Goal: Task Accomplishment & Management: Manage account settings

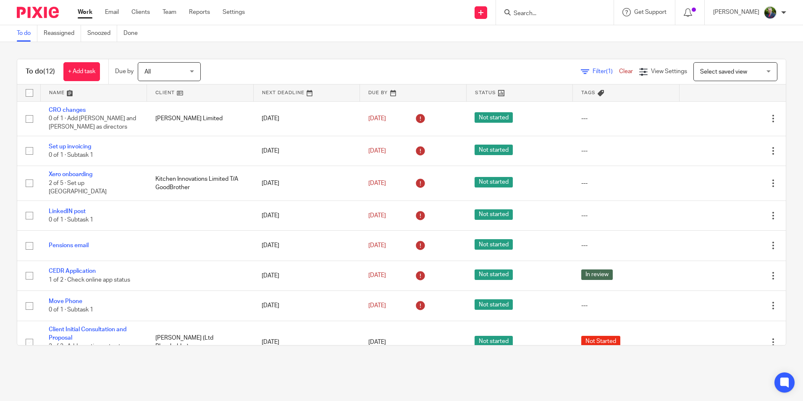
click at [544, 11] on input "Search" at bounding box center [551, 14] width 76 height 8
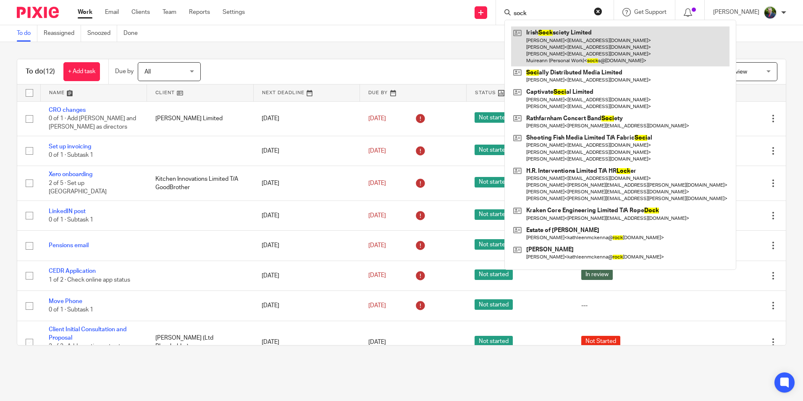
type input "sock"
click at [558, 43] on link at bounding box center [620, 46] width 218 height 40
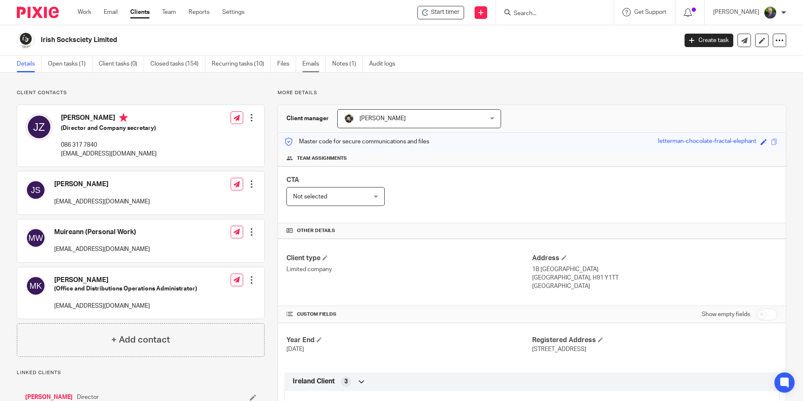
click at [312, 65] on link "Emails" at bounding box center [314, 64] width 24 height 16
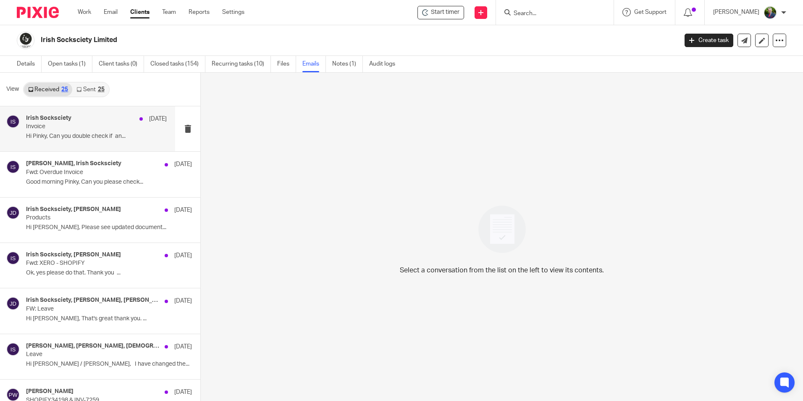
click at [76, 126] on p "Invoice" at bounding box center [82, 126] width 113 height 7
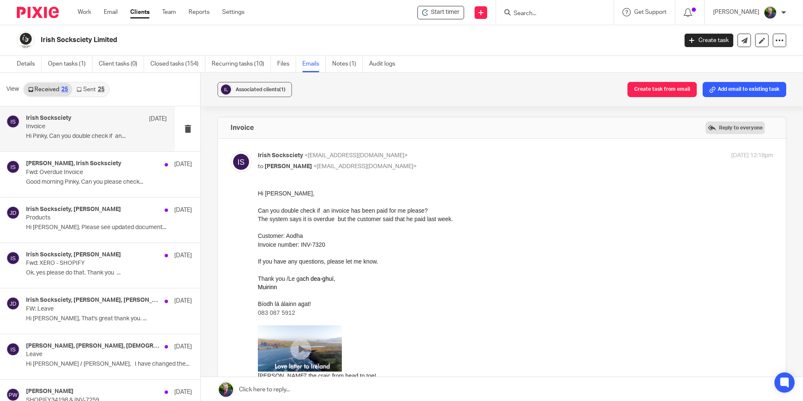
click at [730, 127] on label "Reply to everyone" at bounding box center [735, 127] width 59 height 13
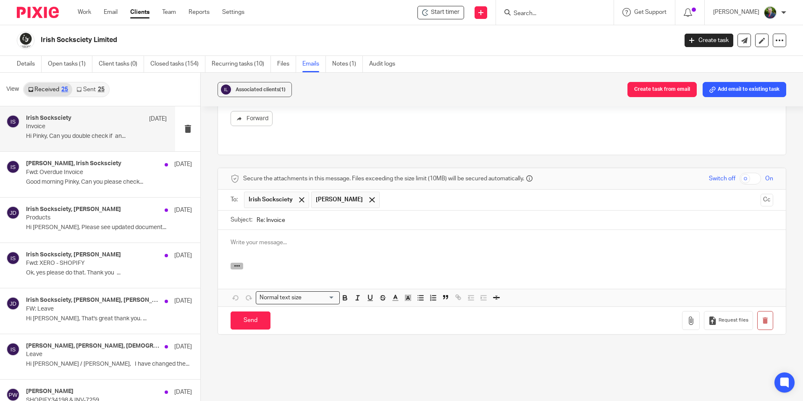
click at [237, 262] on icon "button" at bounding box center [237, 265] width 6 height 6
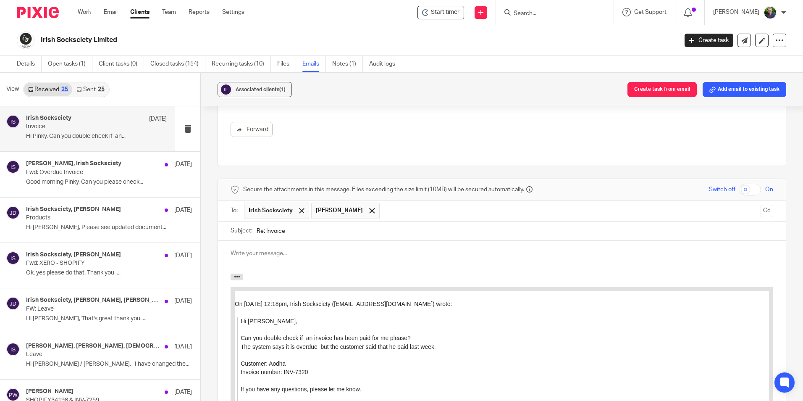
scroll to position [421, 0]
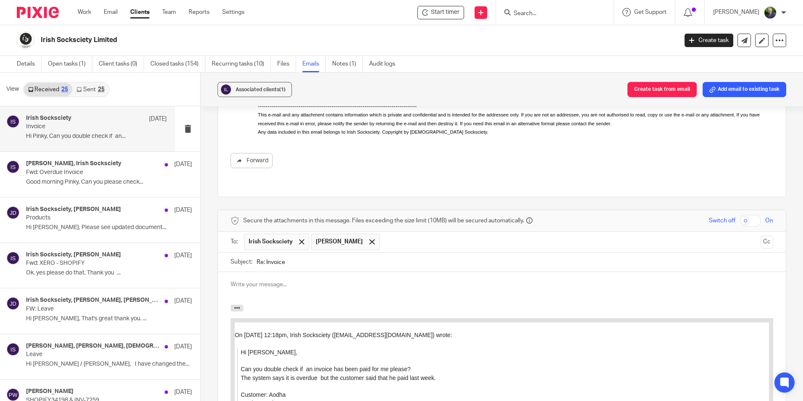
click at [276, 280] on p at bounding box center [502, 284] width 543 height 8
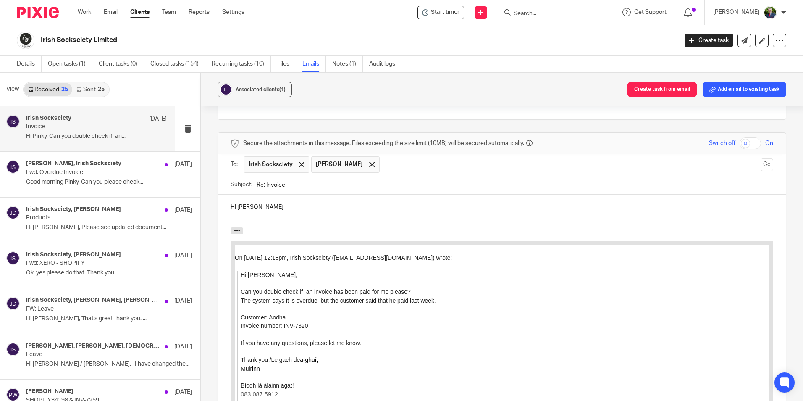
scroll to position [505, 0]
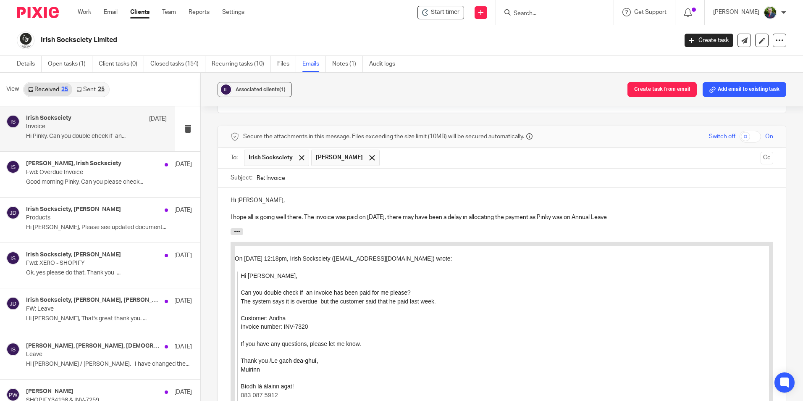
click at [577, 213] on p "I hope all is going well there. The invoice was paid on August 1st, there may h…" at bounding box center [502, 217] width 543 height 8
click at [621, 213] on p "I hope all is going well there. The invoice was paid on August 1st, there may h…" at bounding box center [502, 217] width 543 height 8
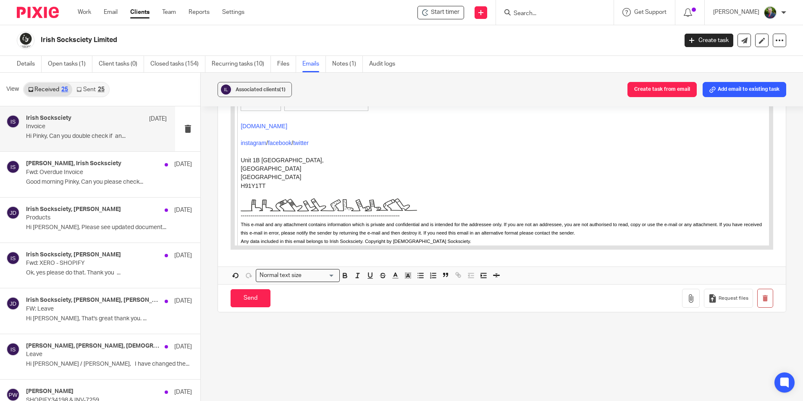
scroll to position [941, 0]
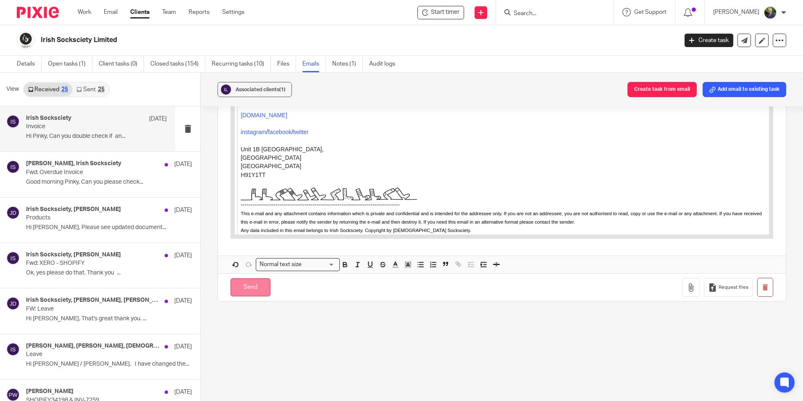
click at [253, 280] on input "Send" at bounding box center [251, 287] width 40 height 18
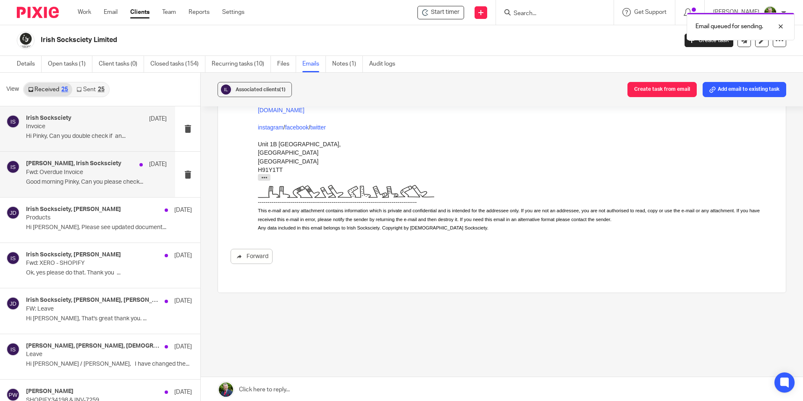
scroll to position [316, 0]
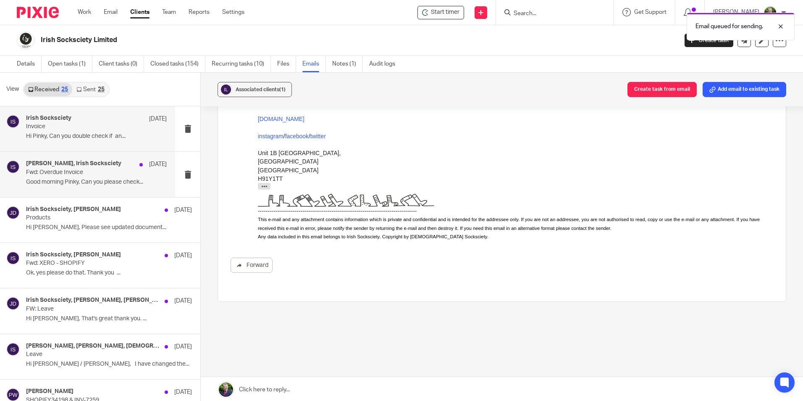
click at [81, 173] on p "Fwd: Overdue Invoice" at bounding box center [82, 172] width 113 height 7
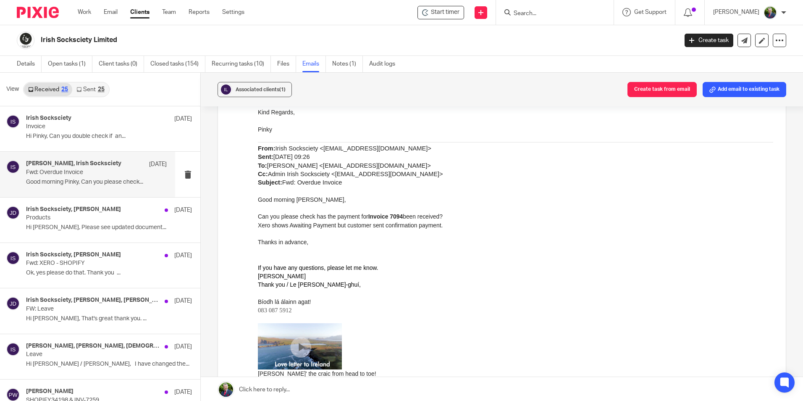
scroll to position [168, 0]
click at [86, 9] on link "Work" at bounding box center [84, 12] width 13 height 8
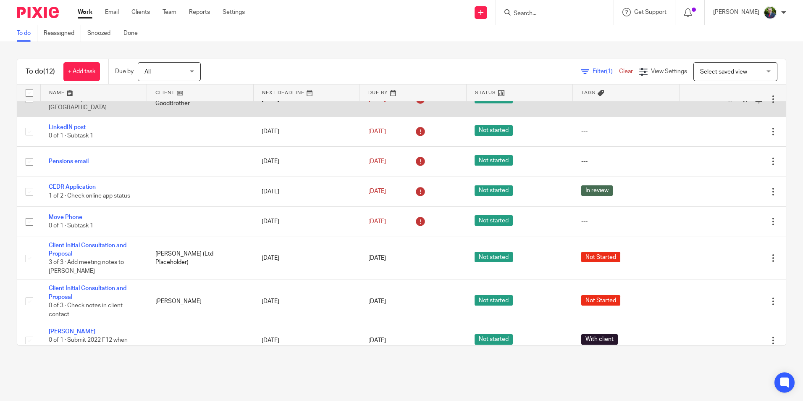
scroll to position [68, 0]
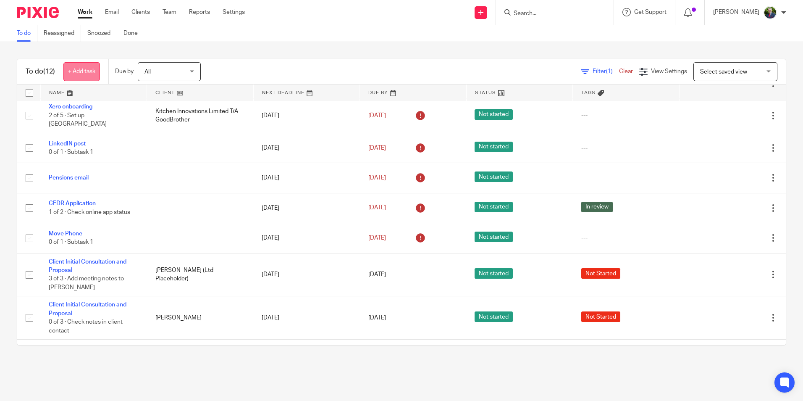
click at [82, 69] on link "+ Add task" at bounding box center [81, 71] width 37 height 19
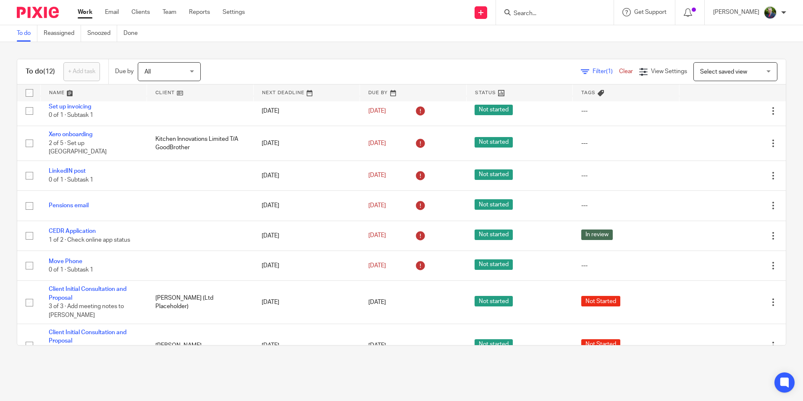
scroll to position [0, 0]
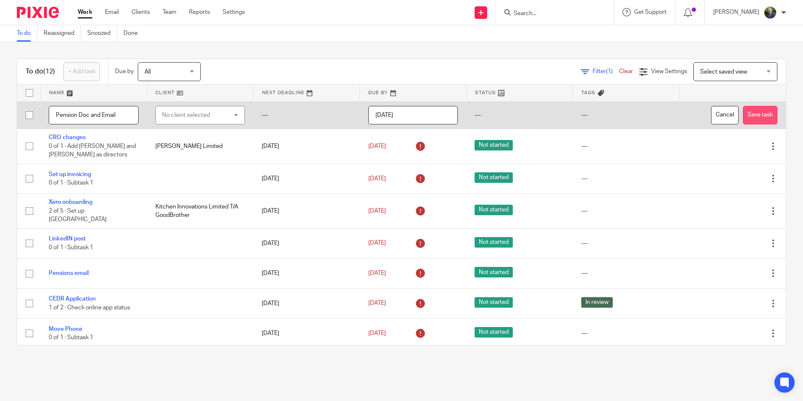
type input "Pension Doc and Email"
click at [748, 115] on button "Save task" at bounding box center [760, 115] width 34 height 19
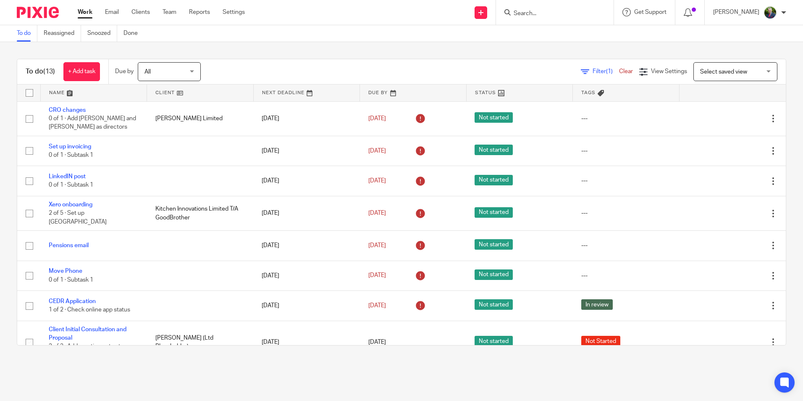
click at [570, 10] on input "Search" at bounding box center [551, 14] width 76 height 8
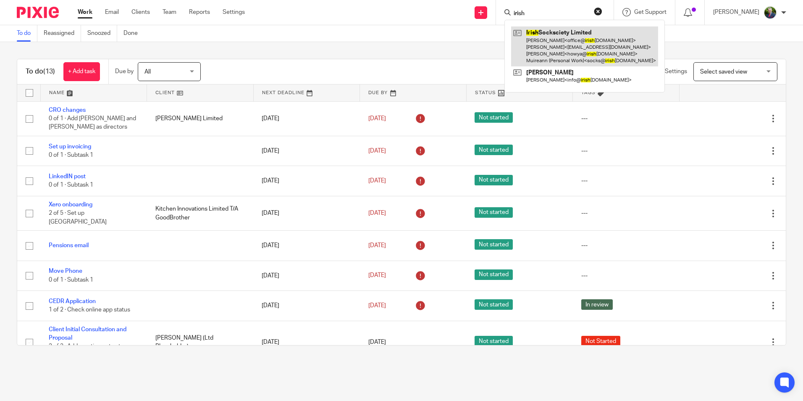
type input "irish"
click at [577, 40] on link at bounding box center [584, 46] width 147 height 40
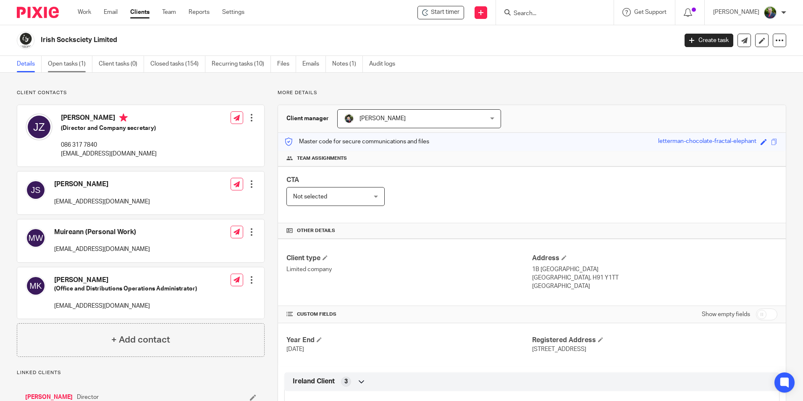
click at [65, 64] on link "Open tasks (1)" at bounding box center [70, 64] width 45 height 16
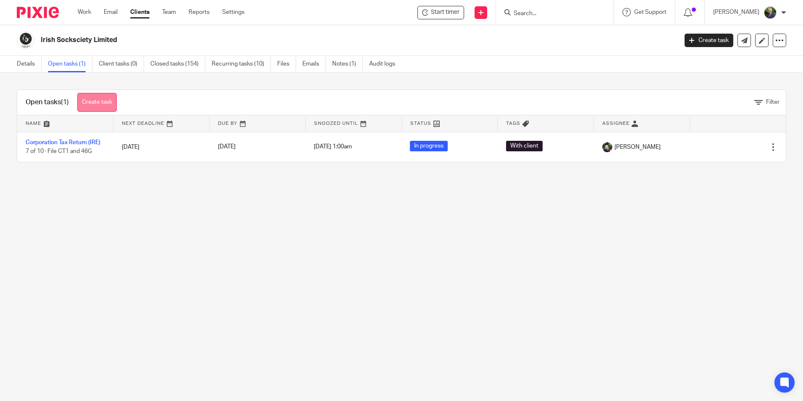
click at [97, 99] on link "Create task" at bounding box center [96, 102] width 39 height 19
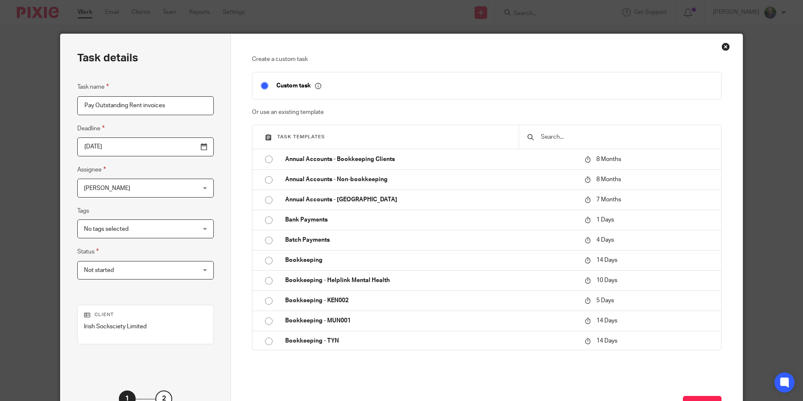
type input "Pay Outstanding Rent invoices"
click at [184, 148] on input "[DATE]" at bounding box center [145, 146] width 136 height 19
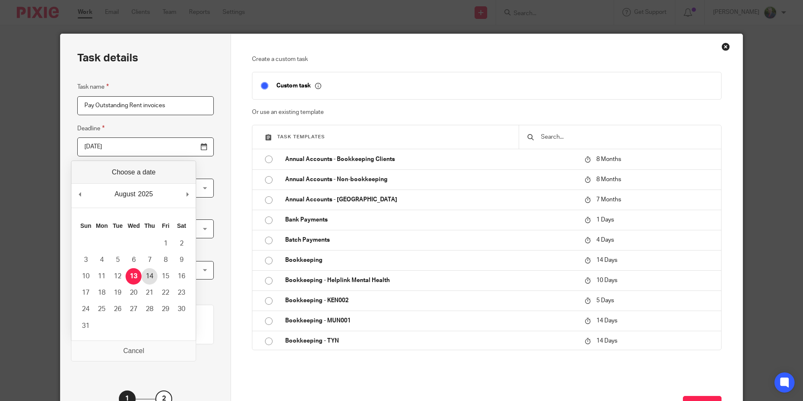
type input "[DATE]"
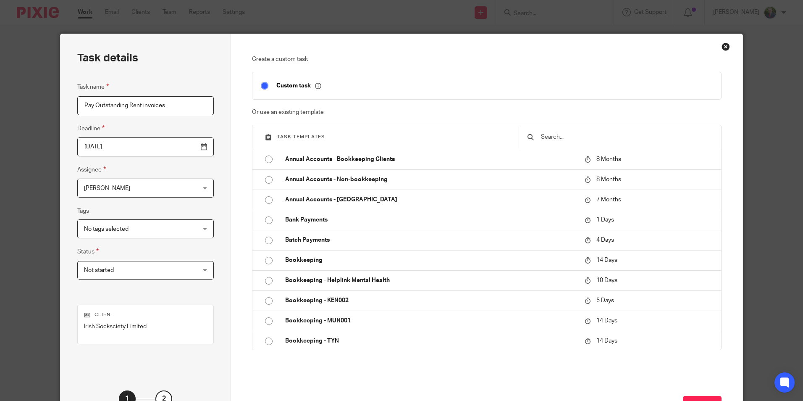
click at [176, 189] on div "[PERSON_NAME] [PERSON_NAME]" at bounding box center [145, 187] width 136 height 19
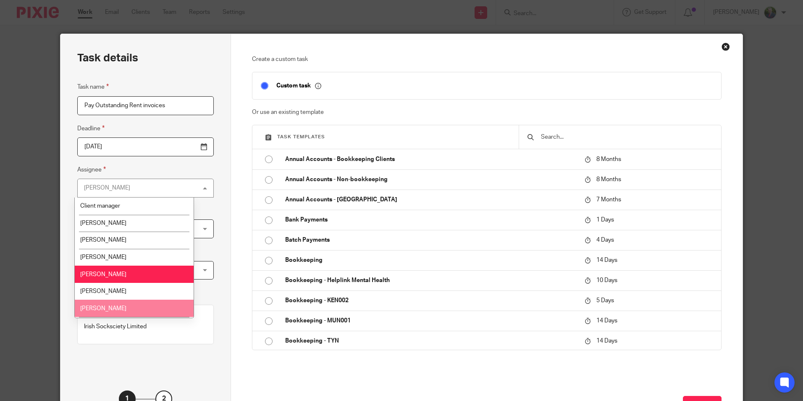
click at [148, 305] on li "[PERSON_NAME]" at bounding box center [134, 307] width 119 height 17
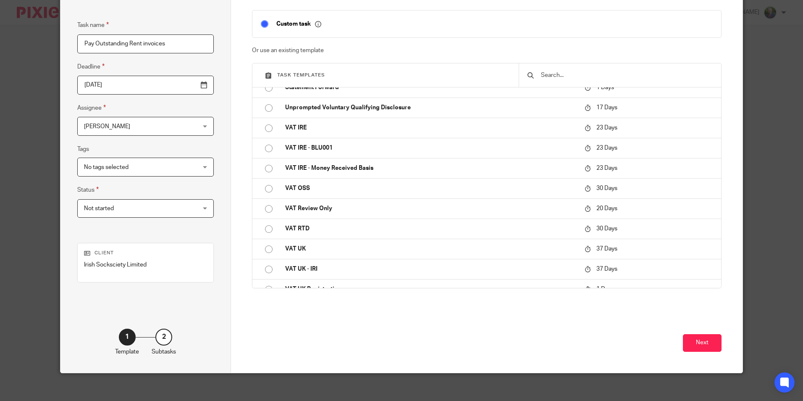
scroll to position [68, 0]
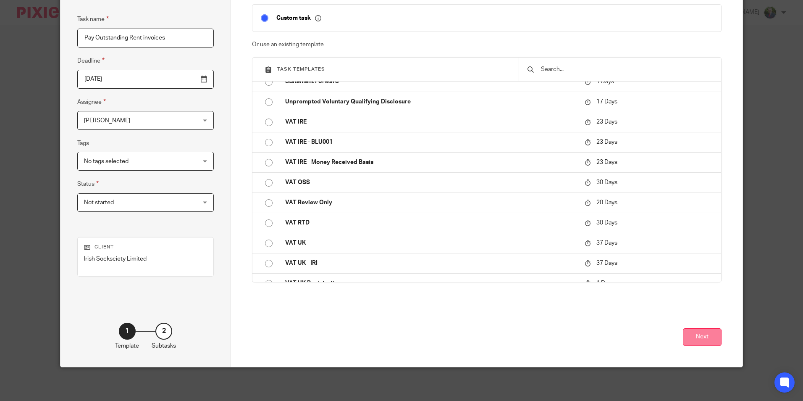
click at [704, 337] on button "Next" at bounding box center [702, 337] width 39 height 18
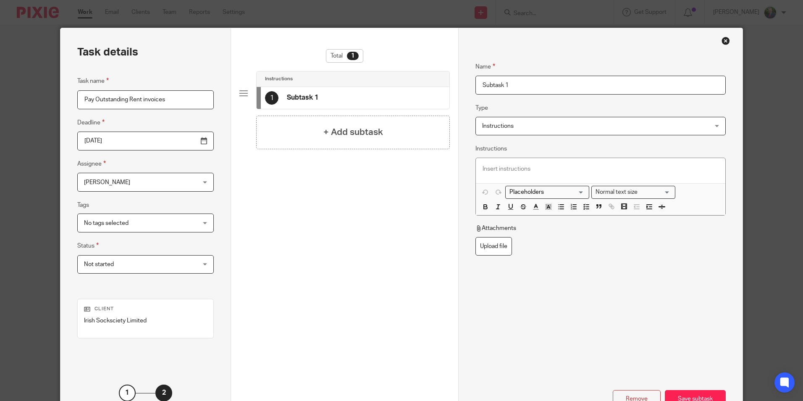
scroll to position [0, 0]
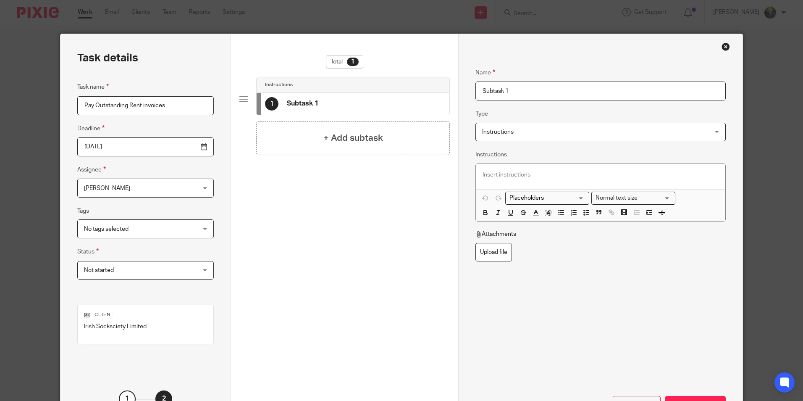
click at [521, 91] on input "Subtask 1" at bounding box center [600, 90] width 250 height 19
drag, startPoint x: 522, startPoint y: 93, endPoint x: 414, endPoint y: 95, distance: 107.5
click at [415, 94] on div "Task details Task name Pay Outstanding Rent invoices Deadline [DATE] Assignee […" at bounding box center [401, 234] width 682 height 400
type input "T"
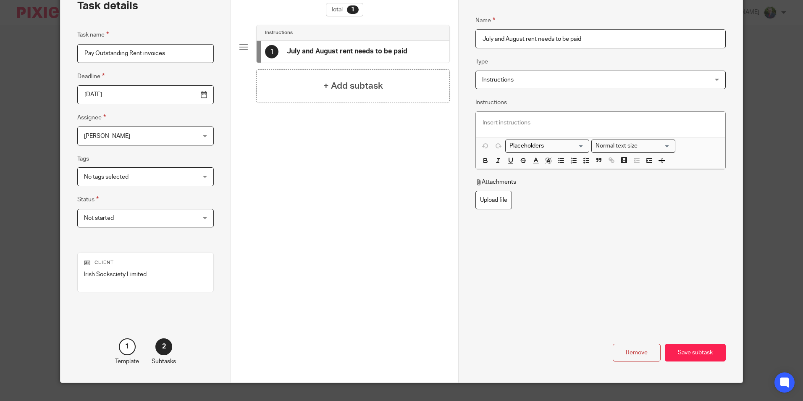
scroll to position [68, 0]
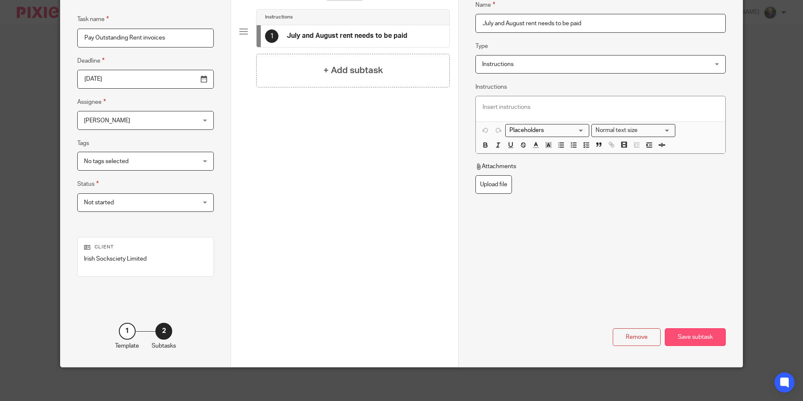
type input "July and August rent needs to be paid"
click at [684, 336] on div "Save subtask" at bounding box center [695, 337] width 61 height 18
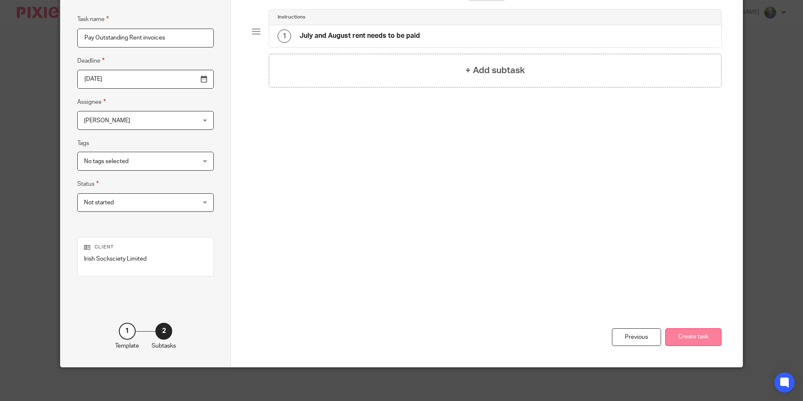
click at [685, 335] on button "Create task" at bounding box center [693, 337] width 56 height 18
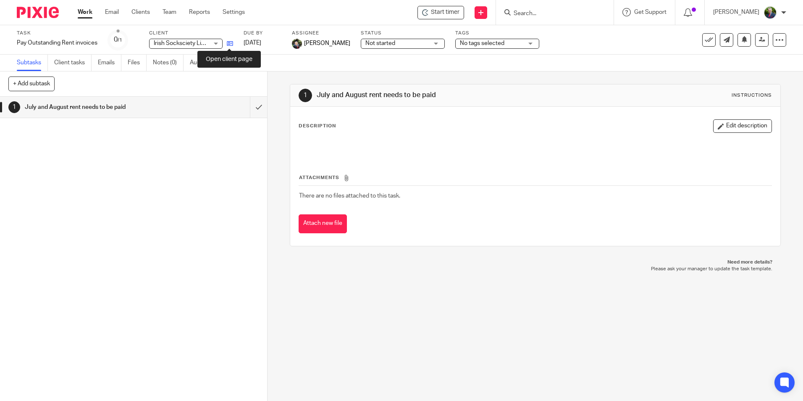
click at [232, 42] on icon at bounding box center [230, 43] width 6 height 6
click at [172, 9] on link "Team" at bounding box center [170, 12] width 14 height 8
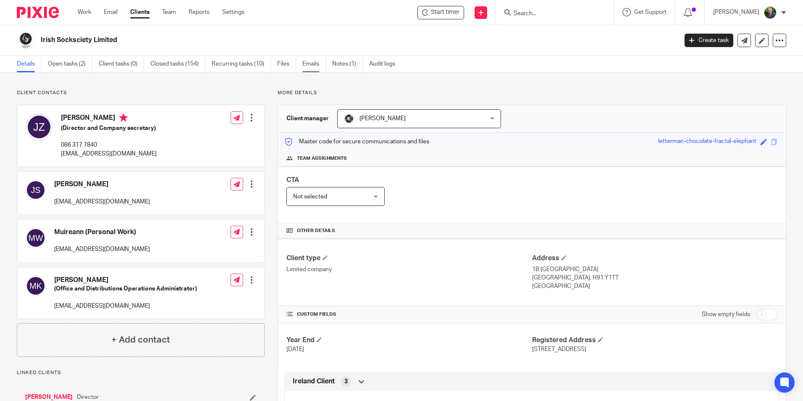
click at [315, 64] on link "Emails" at bounding box center [314, 64] width 24 height 16
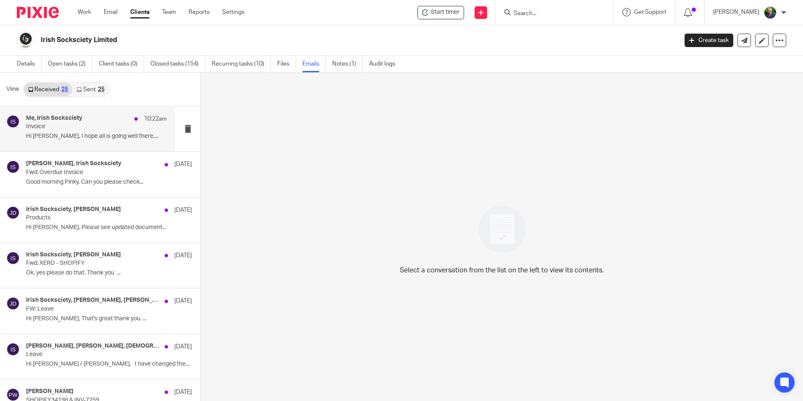
click at [94, 130] on p "Invoice" at bounding box center [82, 126] width 113 height 7
click at [113, 127] on p "Invoice" at bounding box center [82, 126] width 113 height 7
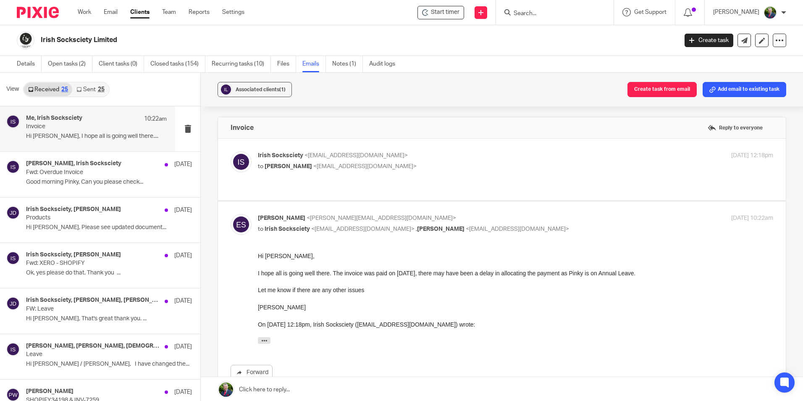
click at [478, 172] on div "Irish Socksciety <office@irishsocksciety.ie> to Pinky Wadhwa <pinky@sheilaccoun…" at bounding box center [515, 161] width 515 height 21
checkbox input "true"
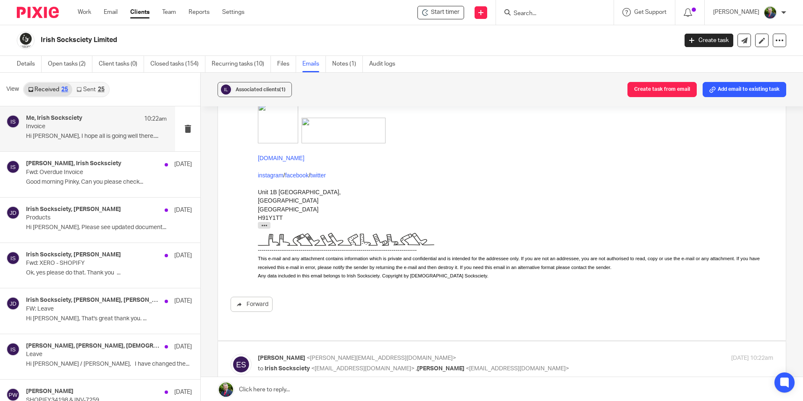
scroll to position [263, 0]
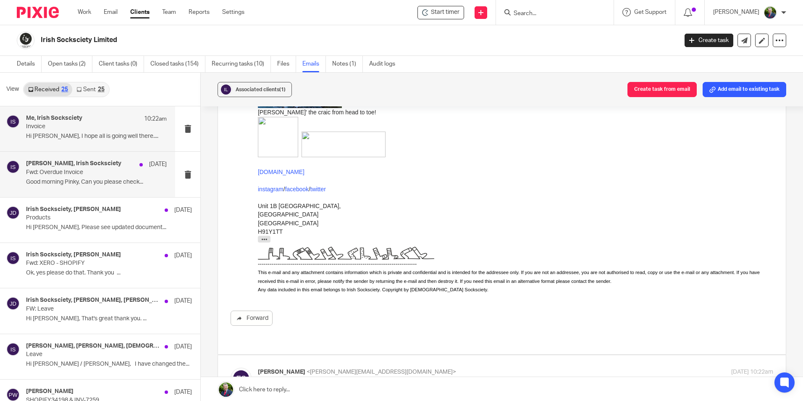
click at [93, 178] on p "Good morning Pinky, Can you please check..." at bounding box center [96, 181] width 141 height 7
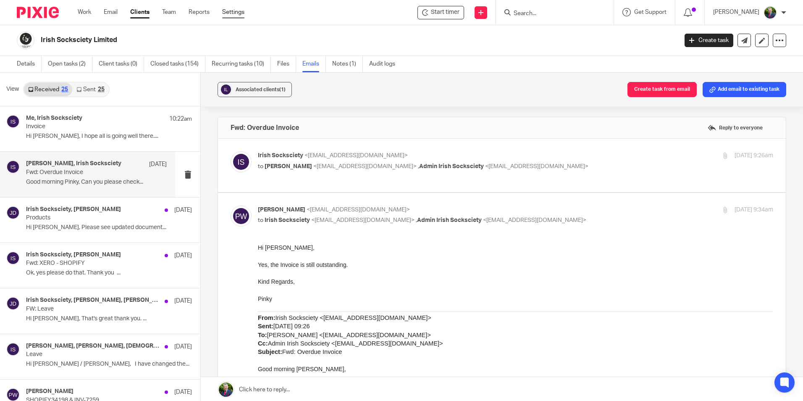
scroll to position [0, 0]
click at [231, 11] on link "Settings" at bounding box center [233, 12] width 22 height 8
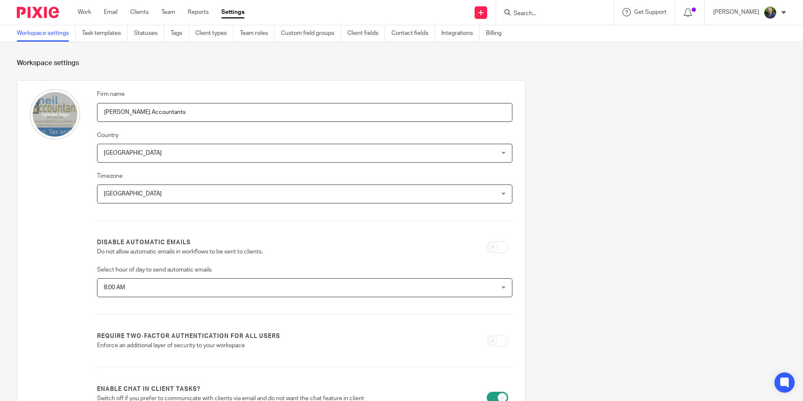
click at [771, 12] on img at bounding box center [769, 12] width 13 height 13
click at [767, 47] on span "Email integration" at bounding box center [760, 46] width 44 height 6
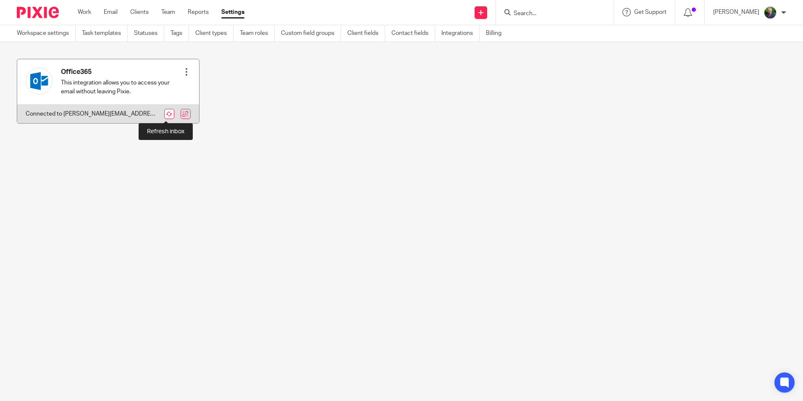
click at [164, 113] on link at bounding box center [169, 114] width 10 height 10
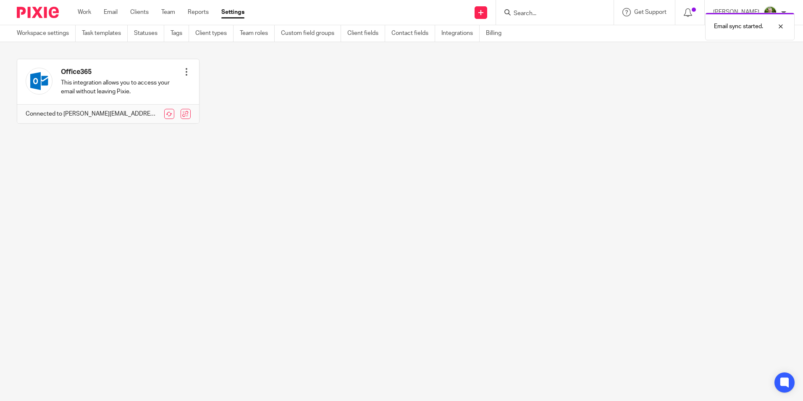
click at [84, 7] on div "Work Email Clients Team Reports Settings Work Email Clients Team Reports Settin…" at bounding box center [163, 12] width 188 height 25
click at [84, 13] on link "Work" at bounding box center [84, 12] width 13 height 8
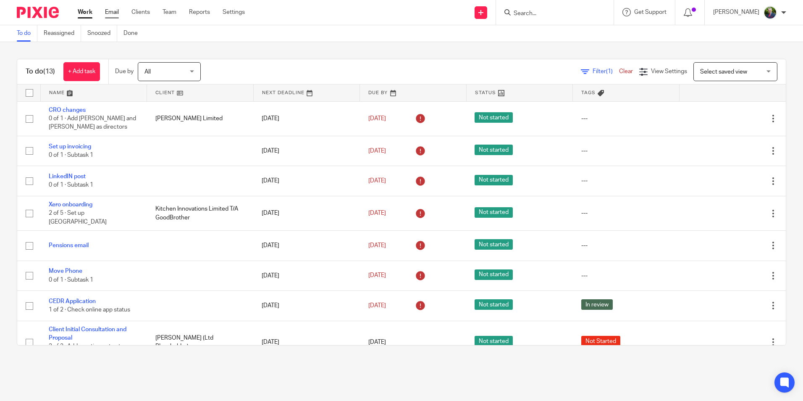
click at [111, 12] on link "Email" at bounding box center [112, 12] width 14 height 8
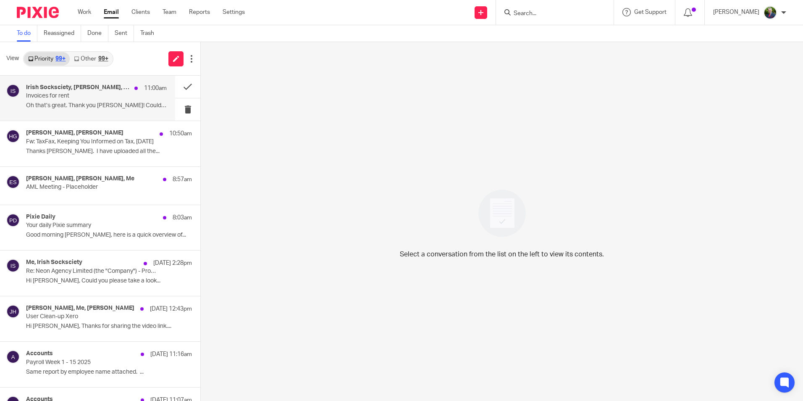
click at [109, 94] on p "Invoices for rent" at bounding box center [82, 95] width 113 height 7
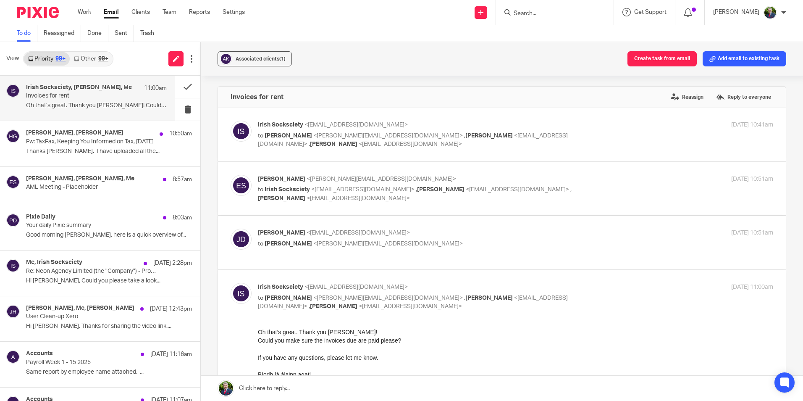
click at [566, 140] on p "to Edwin Sheil <edwin@sheilaccountants.ie> , Jade Devenney <jade@sheilaccountan…" at bounding box center [430, 139] width 344 height 17
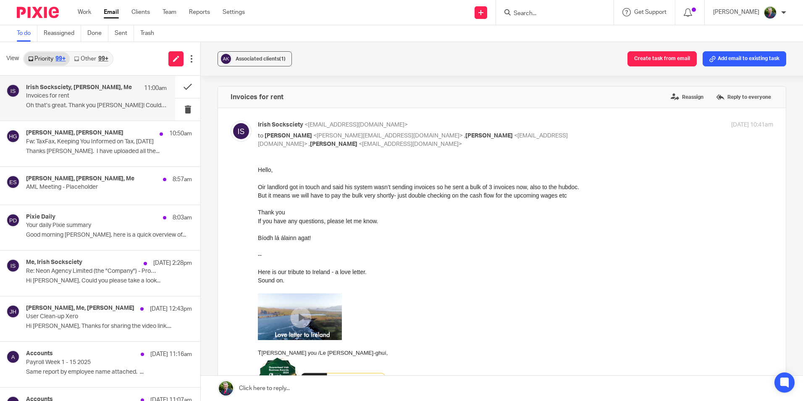
click at [581, 136] on p "to Edwin Sheil <edwin@sheilaccountants.ie> , Jade Devenney <jade@sheilaccountan…" at bounding box center [430, 139] width 344 height 17
checkbox input "false"
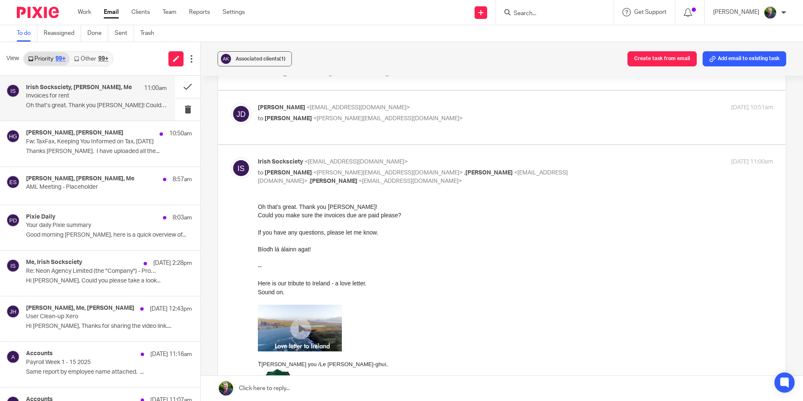
scroll to position [126, 0]
click at [537, 249] on div "Bíodh lá álainn agat!" at bounding box center [515, 248] width 515 height 8
click at [730, 56] on button "Add email to existing task" at bounding box center [745, 58] width 84 height 15
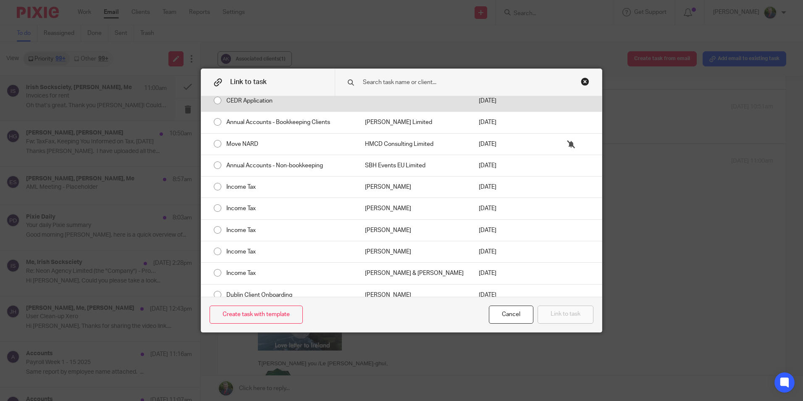
scroll to position [0, 0]
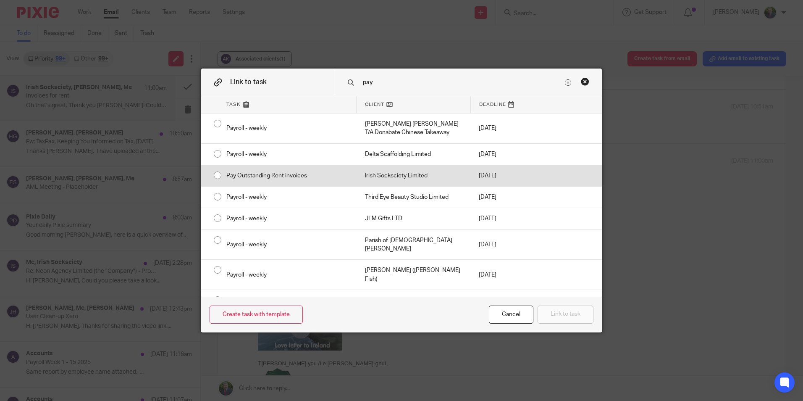
type input "pay"
click at [235, 173] on div "Pay Outstanding Rent invoices" at bounding box center [287, 175] width 139 height 21
radio input "true"
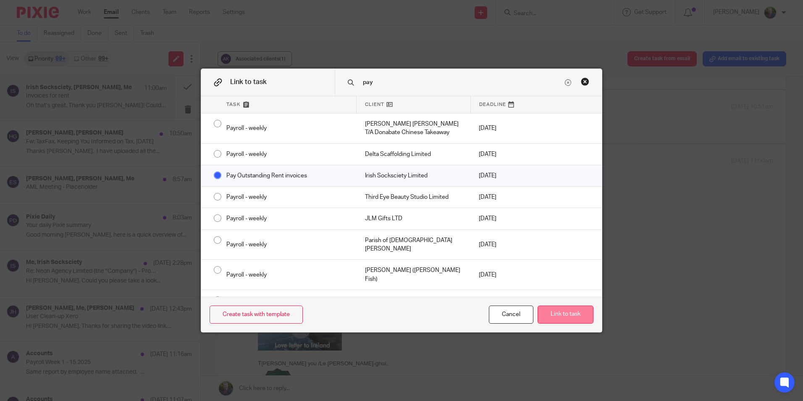
click at [564, 315] on button "Link to task" at bounding box center [566, 314] width 56 height 18
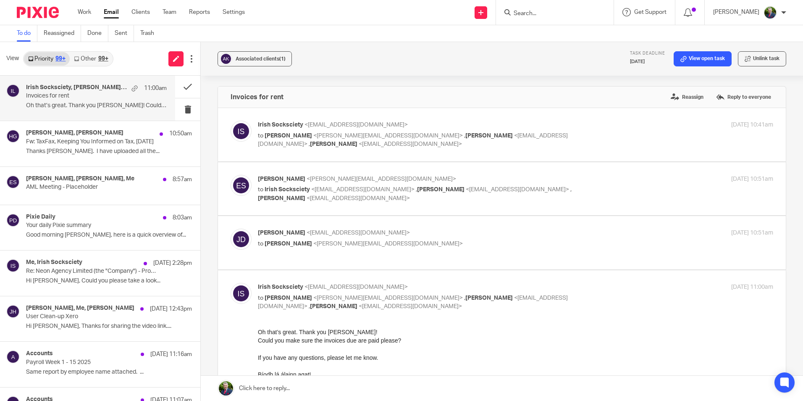
drag, startPoint x: 84, startPoint y: 16, endPoint x: 80, endPoint y: 21, distance: 6.6
click at [84, 16] on link "Work" at bounding box center [84, 12] width 13 height 8
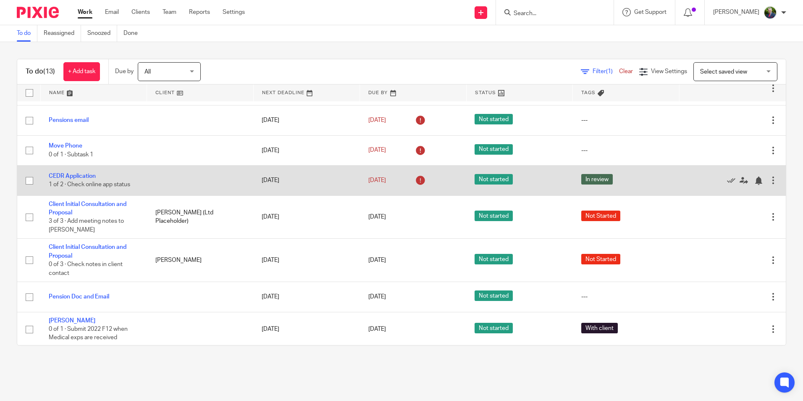
scroll to position [126, 0]
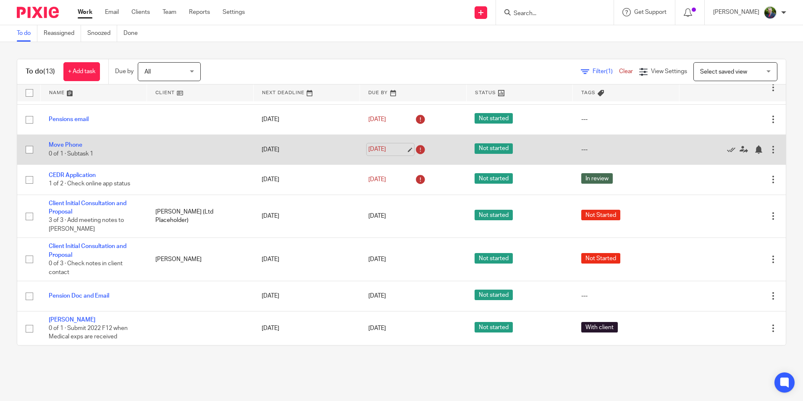
click at [400, 145] on link "[DATE]" at bounding box center [387, 149] width 38 height 9
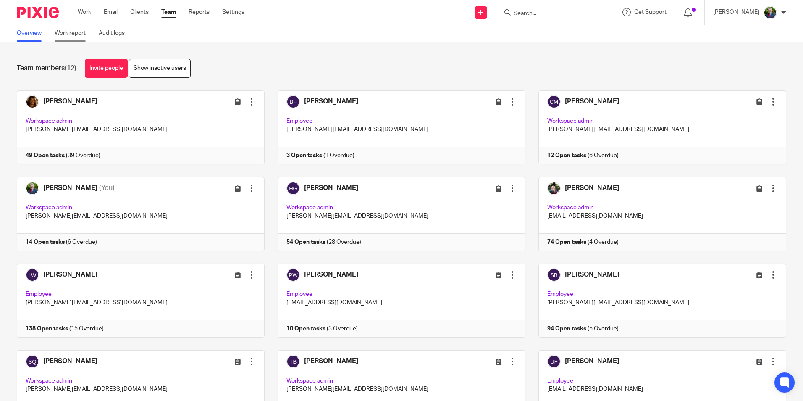
click at [71, 32] on link "Work report" at bounding box center [74, 33] width 38 height 16
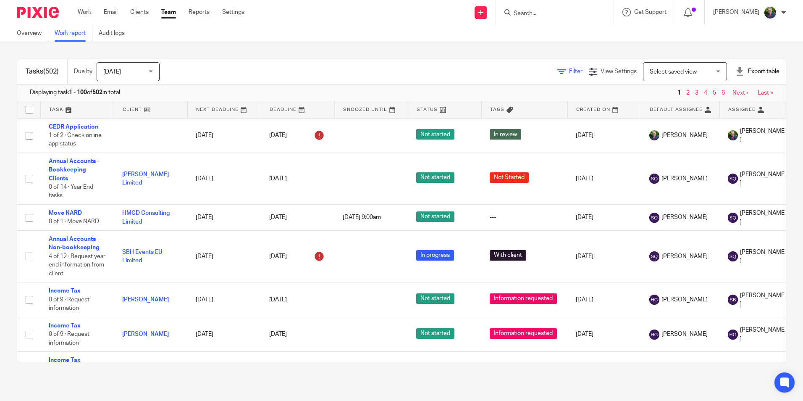
click at [569, 69] on span "Filter" at bounding box center [575, 71] width 13 height 6
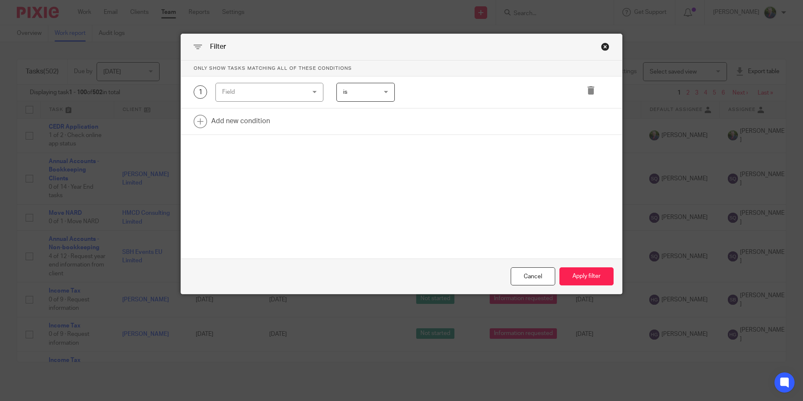
click at [311, 87] on div "Field" at bounding box center [269, 92] width 108 height 19
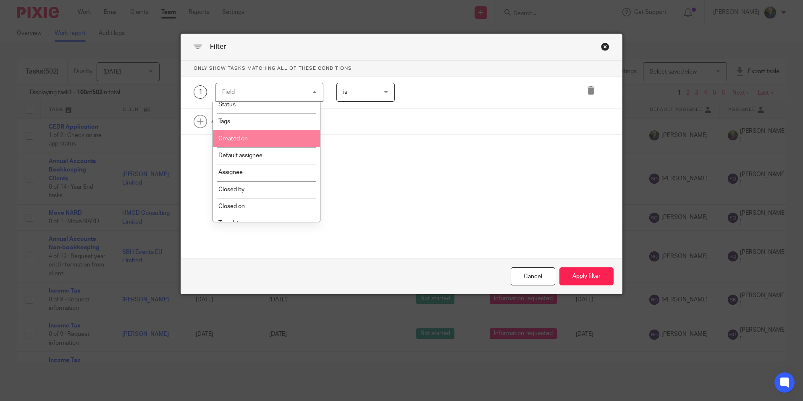
scroll to position [42, 0]
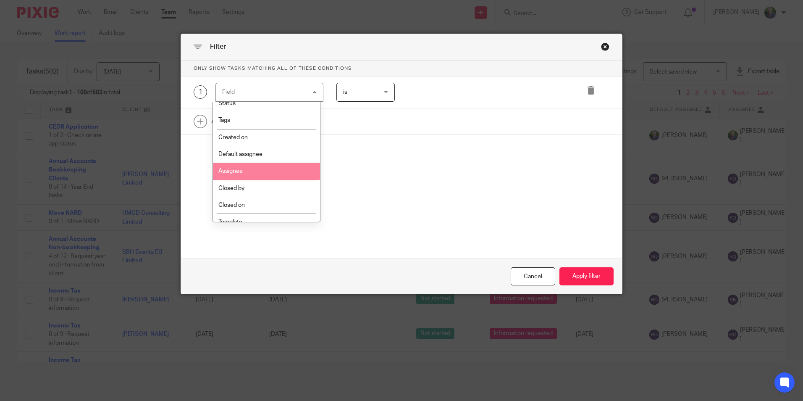
click at [266, 171] on li "Assignee" at bounding box center [266, 171] width 107 height 17
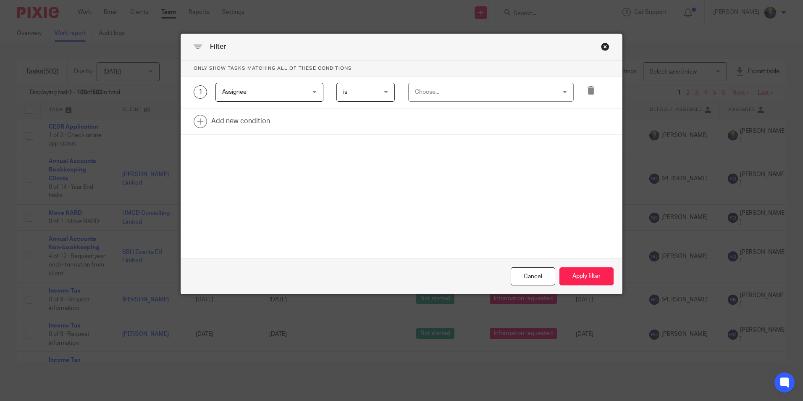
click at [447, 97] on div "Choose..." at bounding box center [478, 92] width 127 height 18
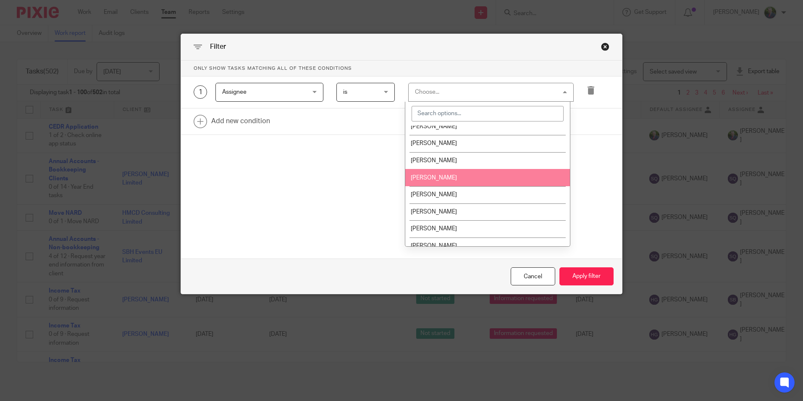
click at [446, 180] on span "[PERSON_NAME]" at bounding box center [434, 178] width 46 height 6
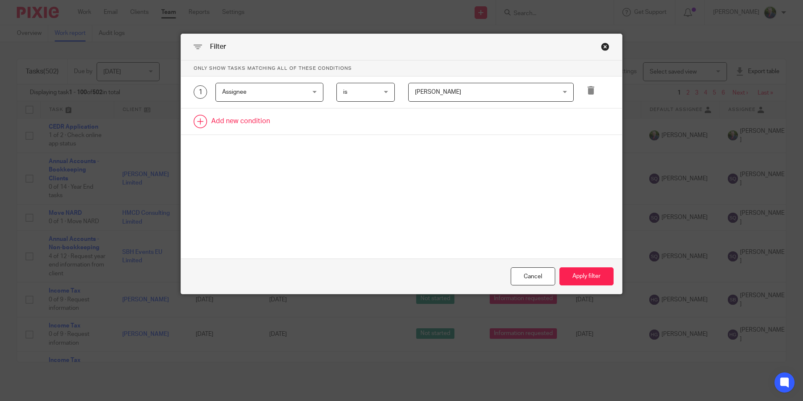
click at [248, 116] on link at bounding box center [401, 121] width 441 height 26
click at [247, 130] on div "Field" at bounding box center [262, 124] width 81 height 18
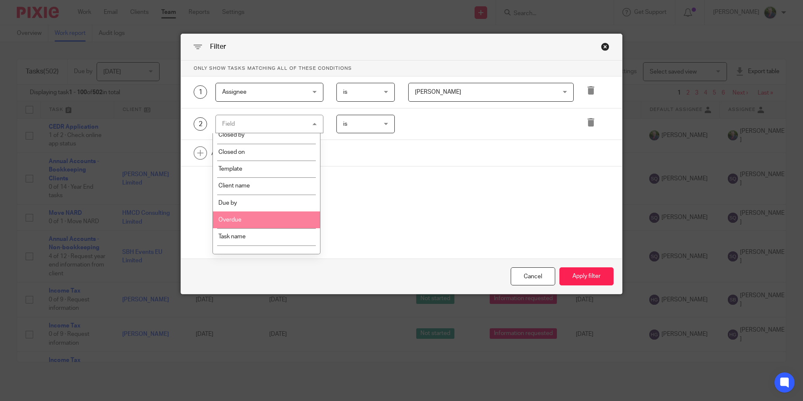
scroll to position [126, 0]
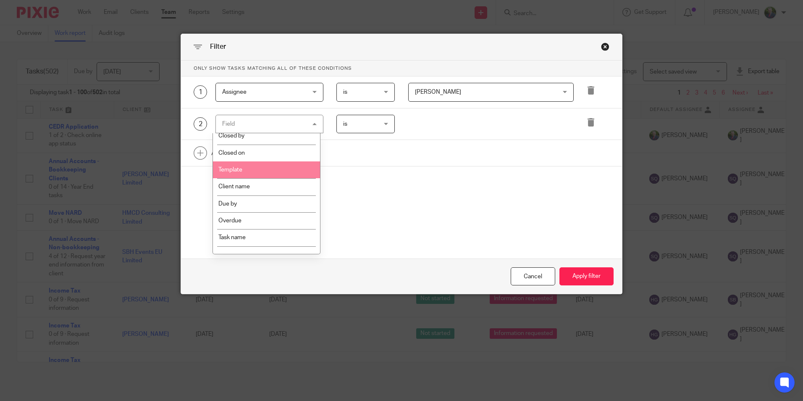
click at [247, 168] on li "Template" at bounding box center [266, 169] width 107 height 17
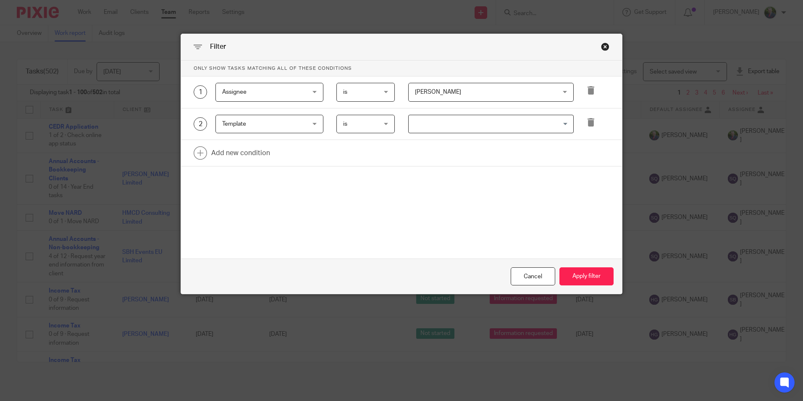
click at [456, 121] on input "Search for option" at bounding box center [488, 124] width 159 height 15
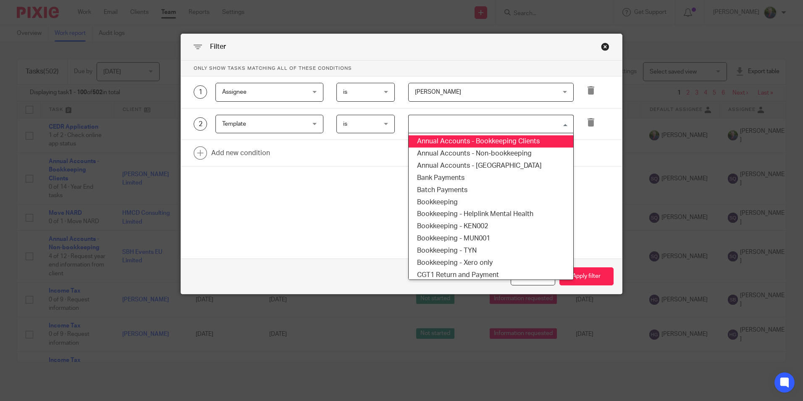
click at [456, 142] on li "Annual Accounts - Bookkeeping Clients" at bounding box center [491, 141] width 165 height 12
click at [546, 126] on input "Search for option" at bounding box center [556, 124] width 25 height 15
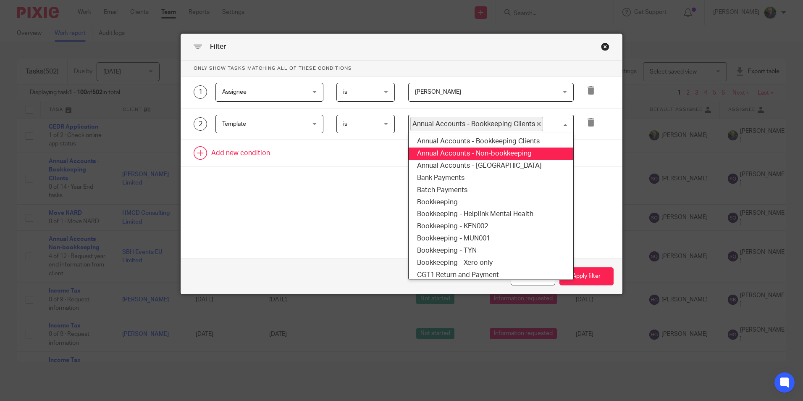
click at [528, 151] on li "Annual Accounts - Non-bookkeeping" at bounding box center [491, 153] width 165 height 12
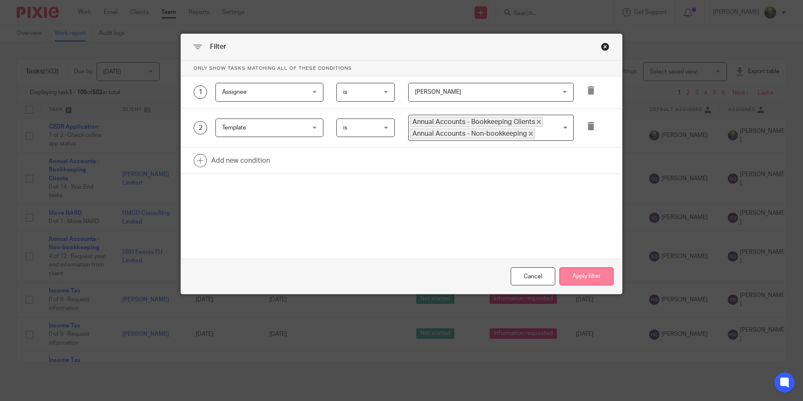
click at [590, 274] on button "Apply filter" at bounding box center [586, 276] width 54 height 18
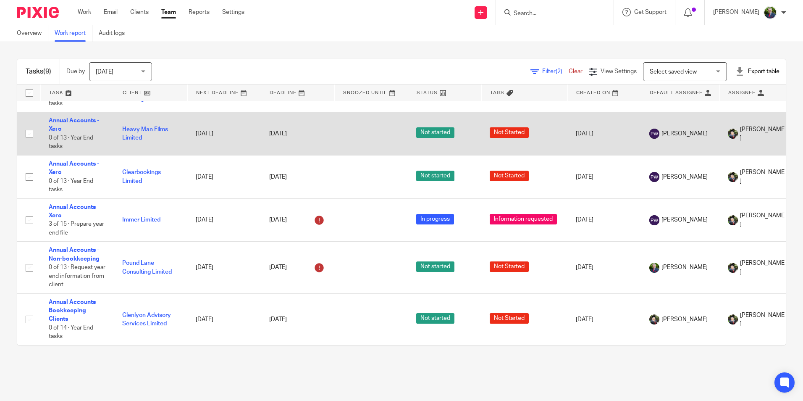
scroll to position [194, 0]
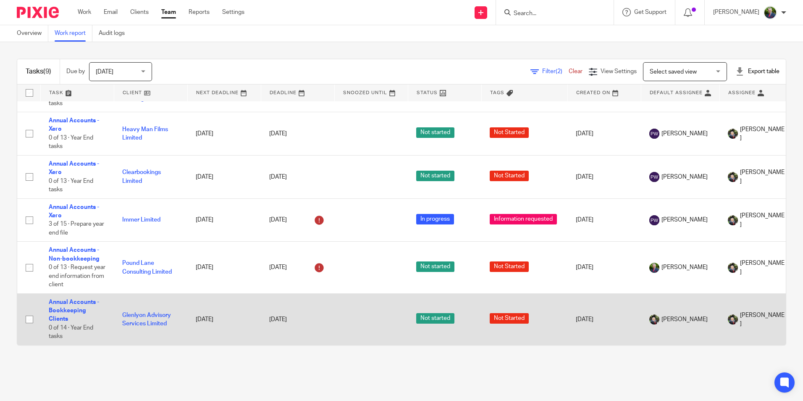
click at [28, 315] on input "checkbox" at bounding box center [29, 319] width 16 height 16
checkbox input "true"
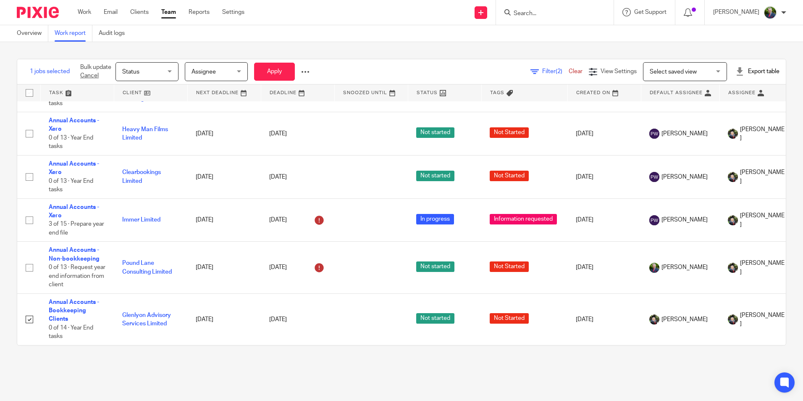
click at [216, 69] on span "Assignee" at bounding box center [203, 72] width 24 height 6
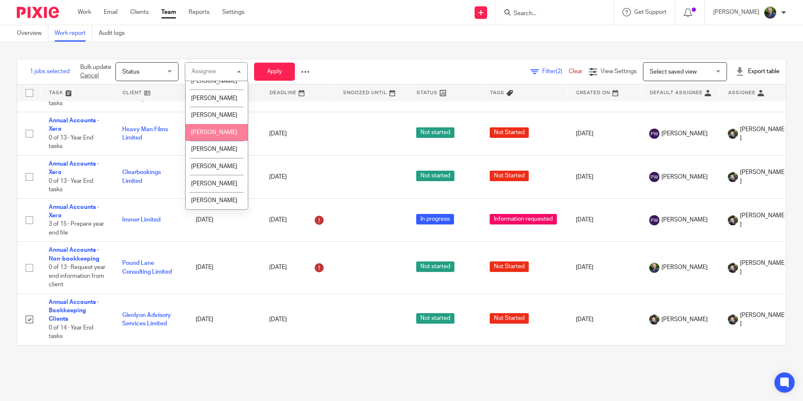
scroll to position [111, 0]
click at [216, 164] on li "[PERSON_NAME]" at bounding box center [217, 166] width 62 height 17
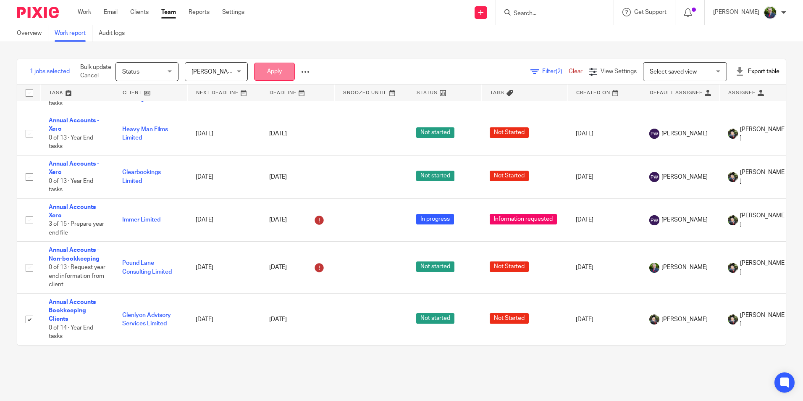
click at [278, 72] on button "Apply" at bounding box center [274, 72] width 41 height 18
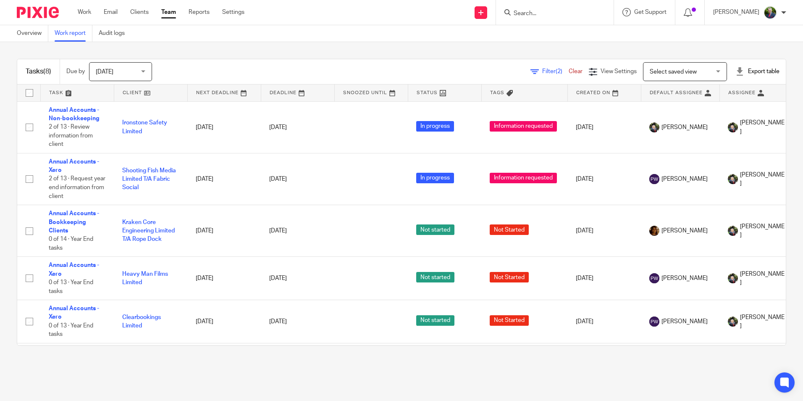
click at [542, 69] on span "Filter (2)" at bounding box center [555, 71] width 26 height 6
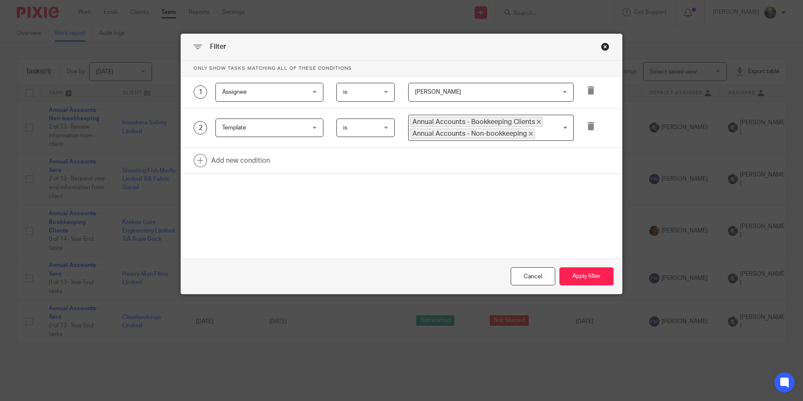
click at [378, 128] on span "is" at bounding box center [363, 128] width 41 height 18
click at [356, 162] on li "is not" at bounding box center [363, 162] width 58 height 17
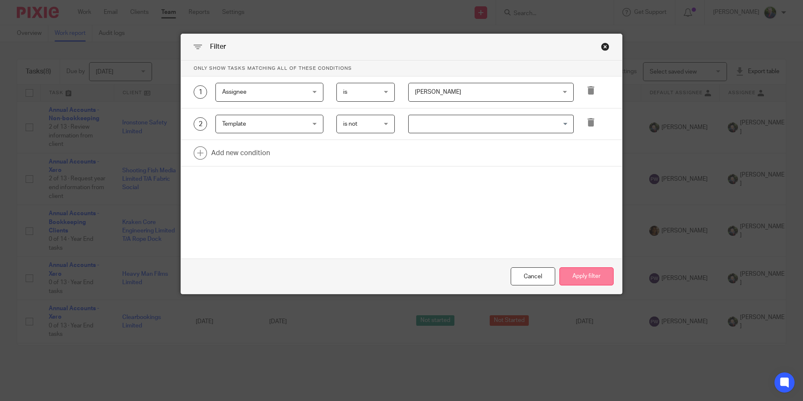
click at [583, 276] on button "Apply filter" at bounding box center [586, 276] width 54 height 18
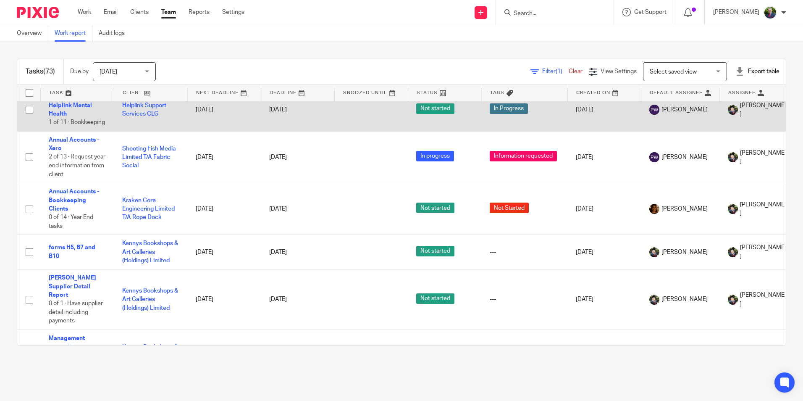
scroll to position [294, 0]
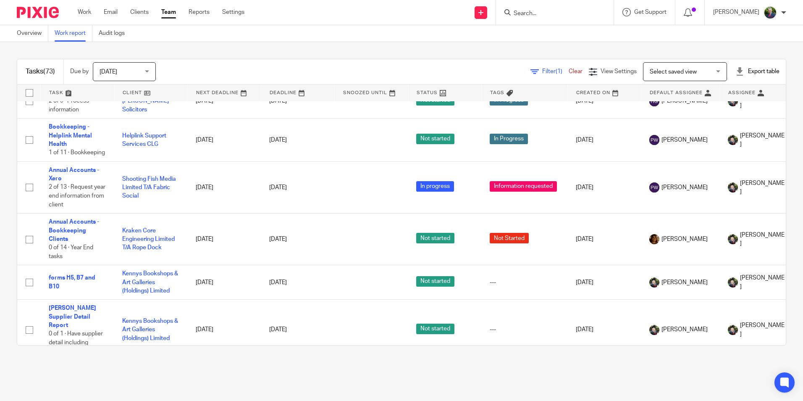
click at [542, 71] on span "Filter (1)" at bounding box center [555, 71] width 26 height 6
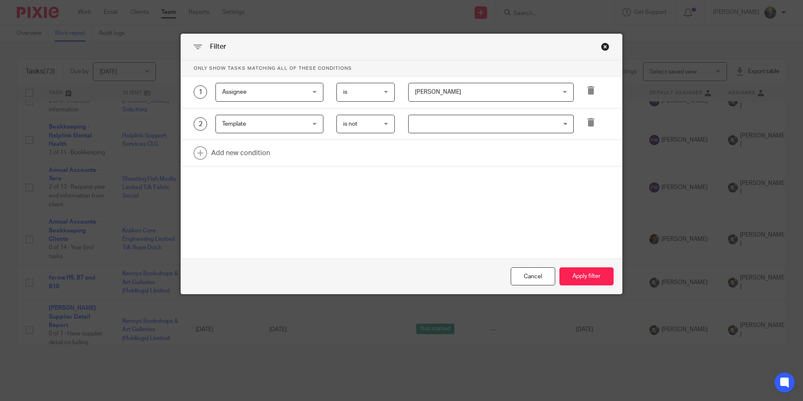
click at [459, 125] on input "Search for option" at bounding box center [488, 124] width 159 height 15
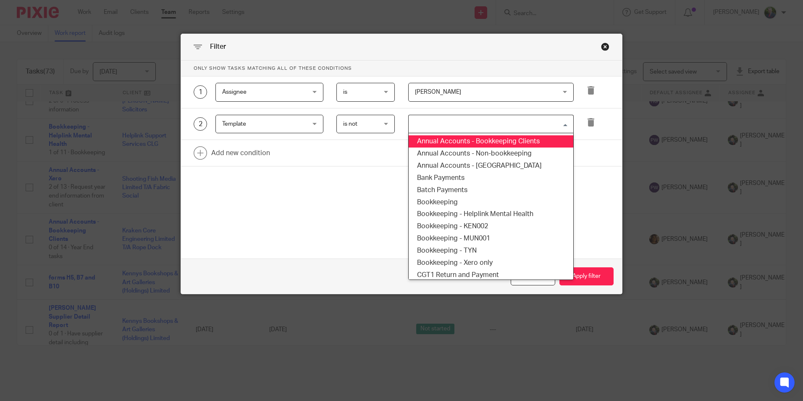
click at [460, 139] on li "Annual Accounts - Bookkeeping Clients" at bounding box center [491, 141] width 165 height 12
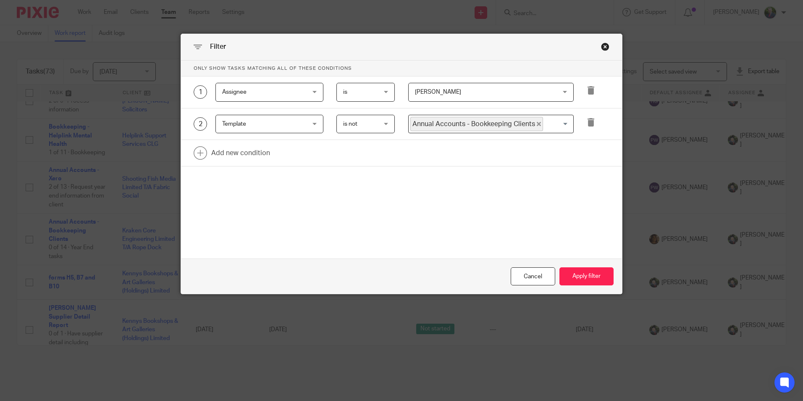
click at [546, 123] on input "Search for option" at bounding box center [556, 124] width 25 height 15
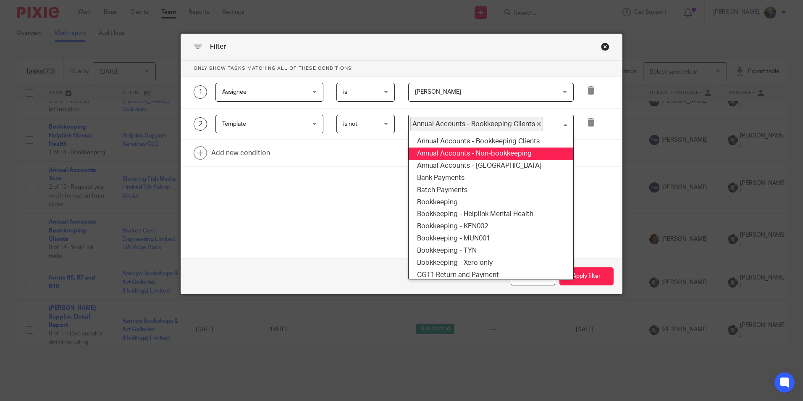
click at [525, 153] on li "Annual Accounts - Non-bookkeeping" at bounding box center [491, 153] width 165 height 12
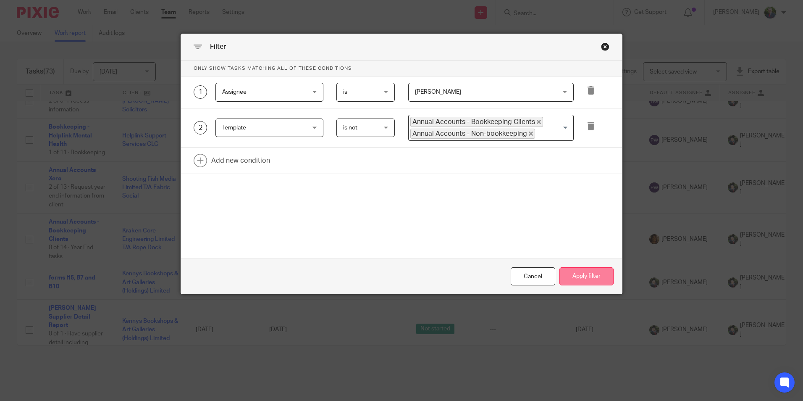
click at [581, 274] on button "Apply filter" at bounding box center [586, 276] width 54 height 18
